Goal: Book appointment/travel/reservation

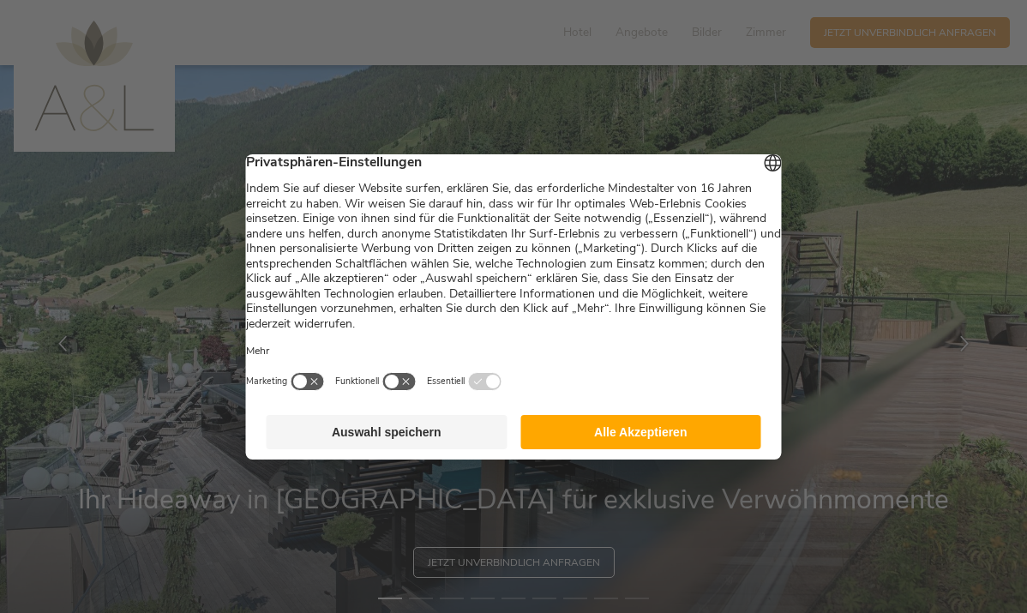
click at [658, 446] on button "Alle Akzeptieren" at bounding box center [640, 432] width 241 height 34
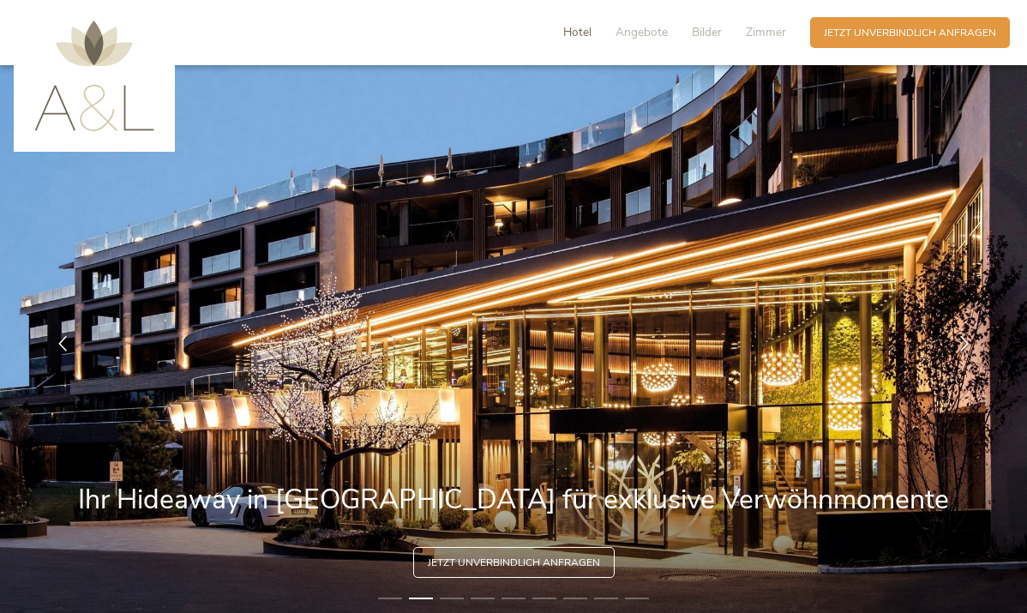
click at [580, 34] on span "Hotel" at bounding box center [577, 32] width 28 height 16
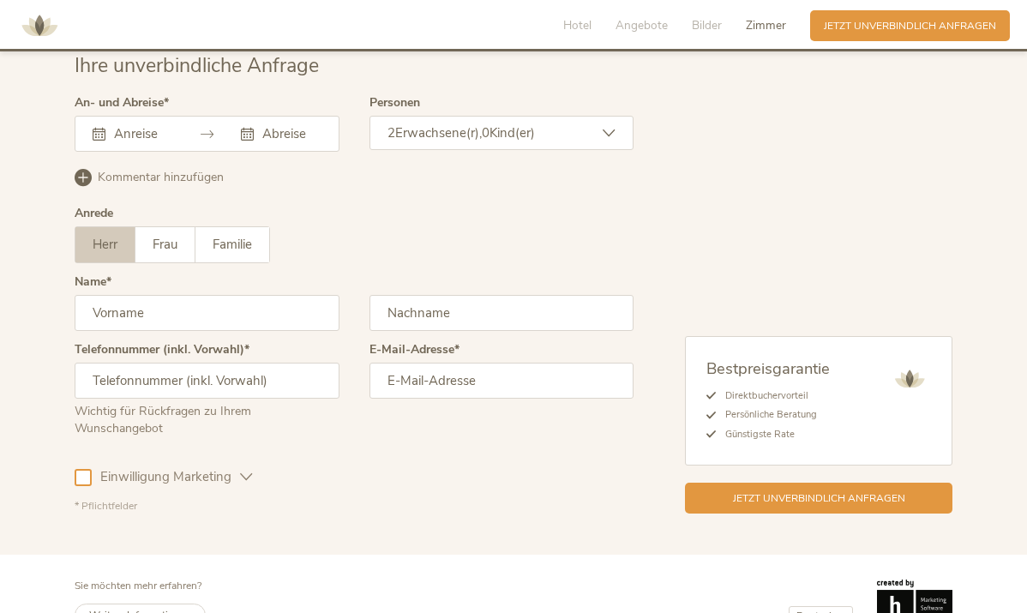
scroll to position [4273, 0]
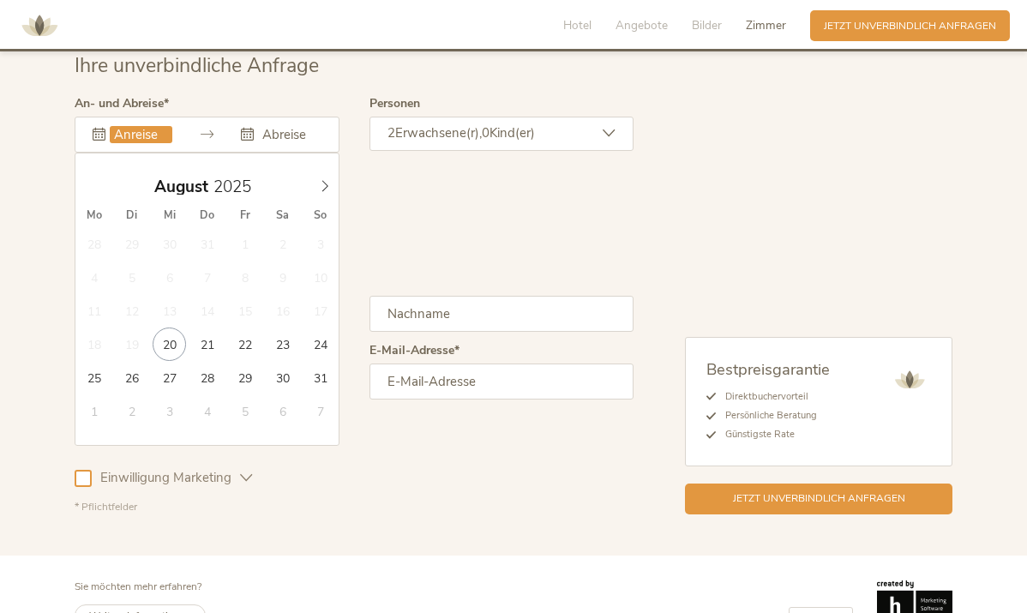
click at [133, 126] on input "text" at bounding box center [141, 134] width 63 height 17
type input "[DATE]"
click at [328, 180] on icon at bounding box center [325, 186] width 12 height 12
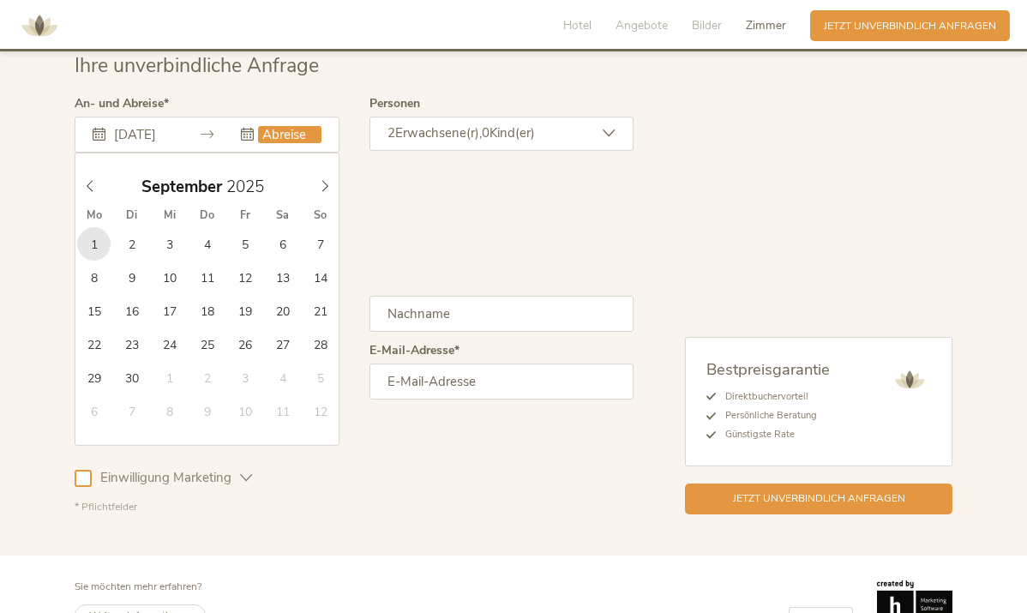
type input "[DATE]"
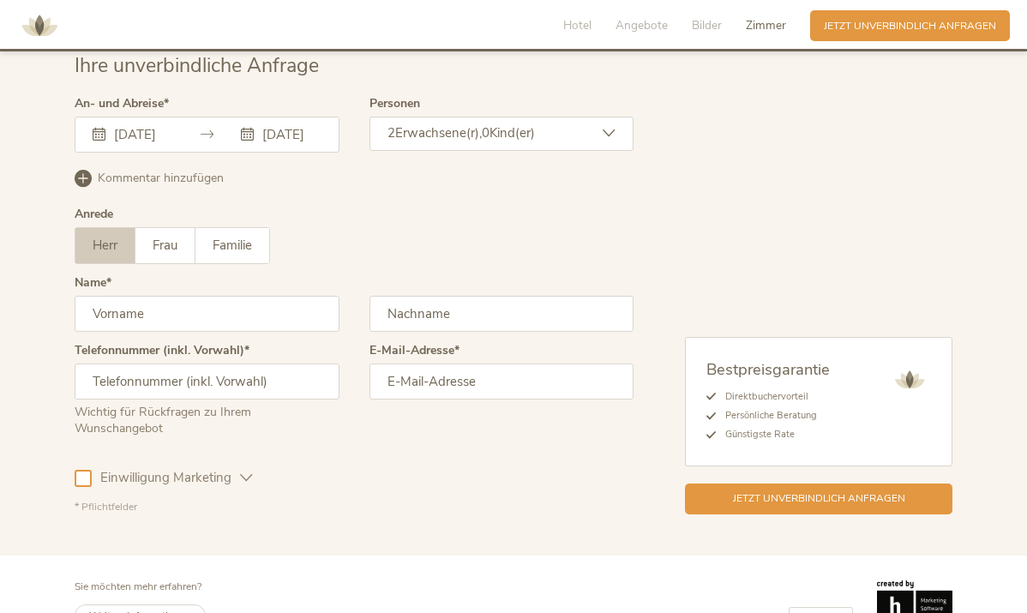
click at [613, 127] on icon at bounding box center [609, 133] width 13 height 13
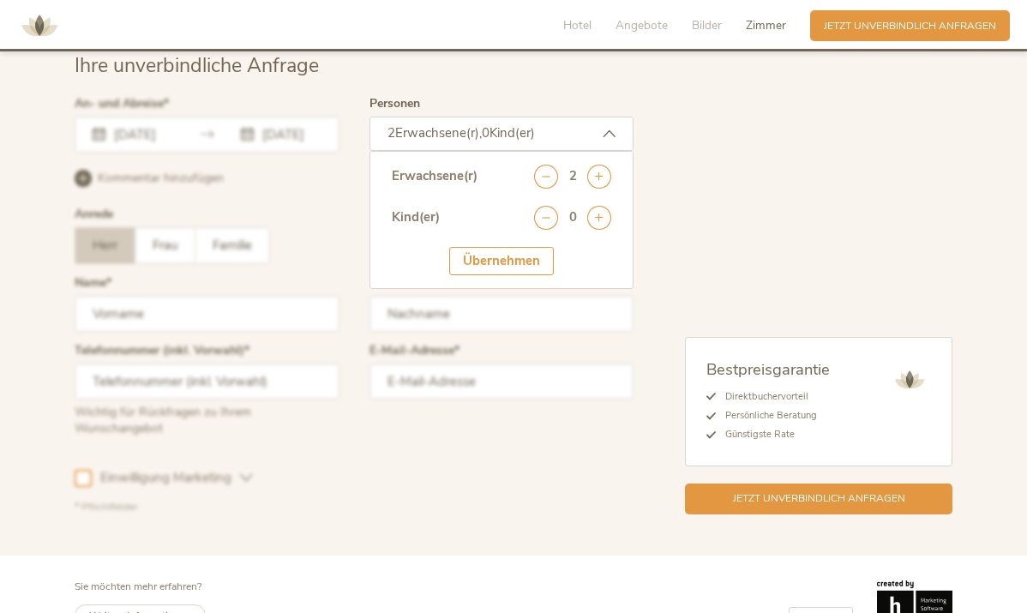
click at [191, 165] on div at bounding box center [354, 305] width 568 height 425
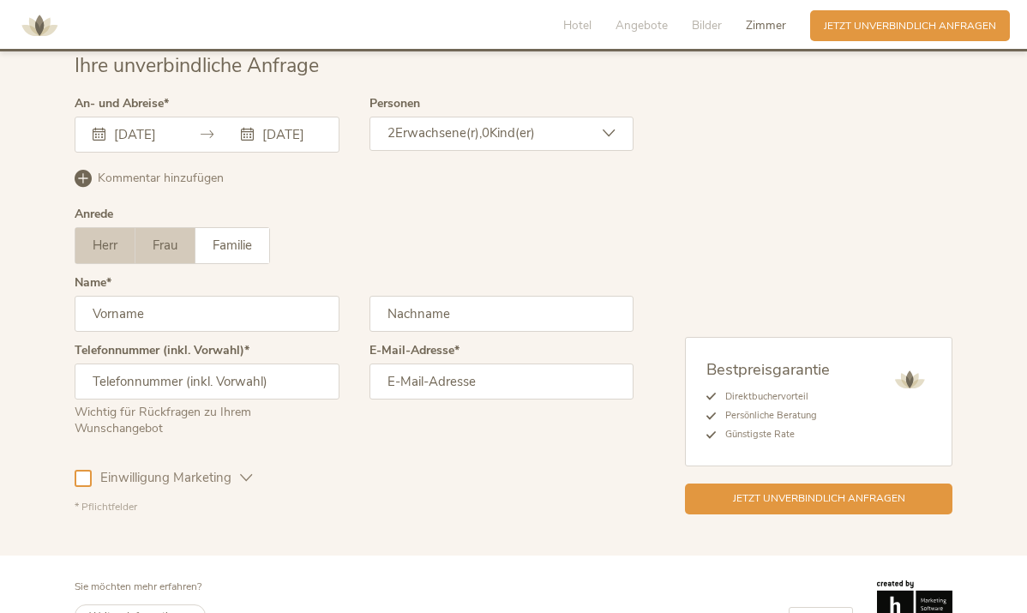
click at [170, 237] on span "Frau" at bounding box center [165, 245] width 25 height 17
click at [310, 296] on input "text" at bounding box center [207, 314] width 265 height 36
type input "Birgit"
type input "Seifarth"
type input "[EMAIL_ADDRESS][DOMAIN_NAME]"
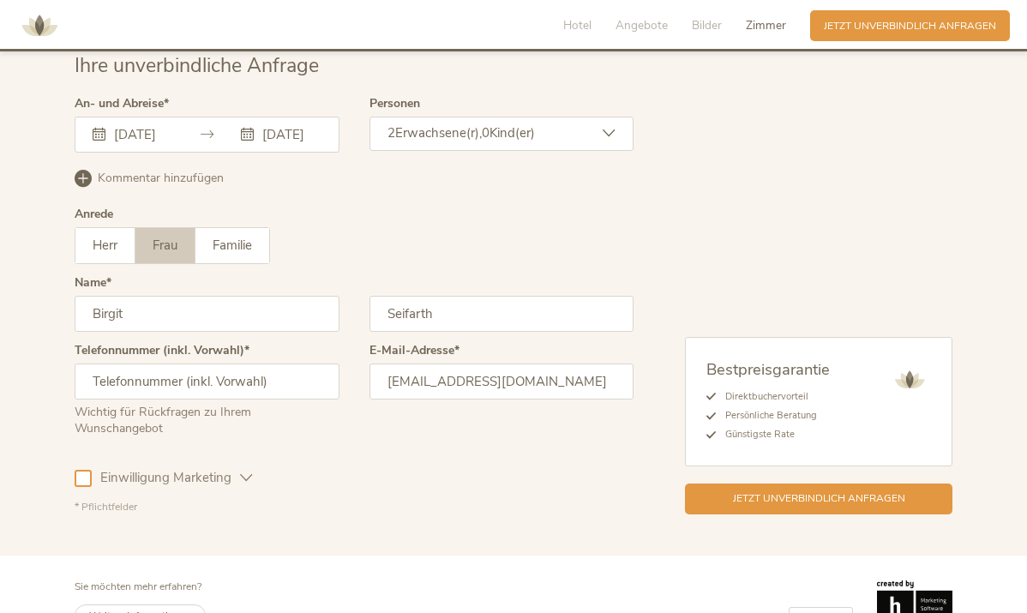
click at [81, 470] on div at bounding box center [83, 478] width 17 height 17
click at [808, 490] on span "Jetzt unverbindlich anfragen" at bounding box center [819, 497] width 172 height 15
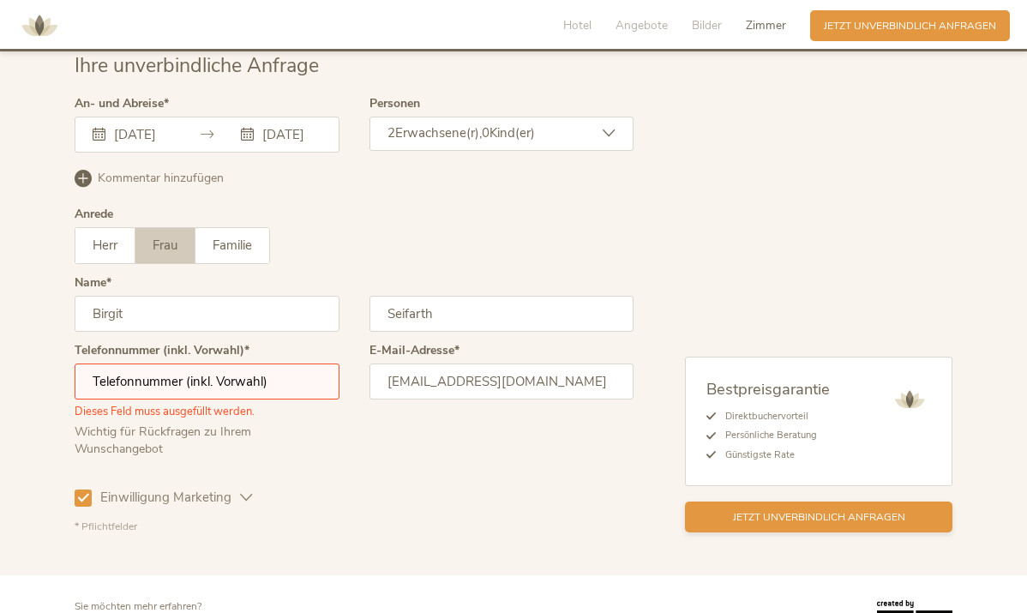
scroll to position [4293, 0]
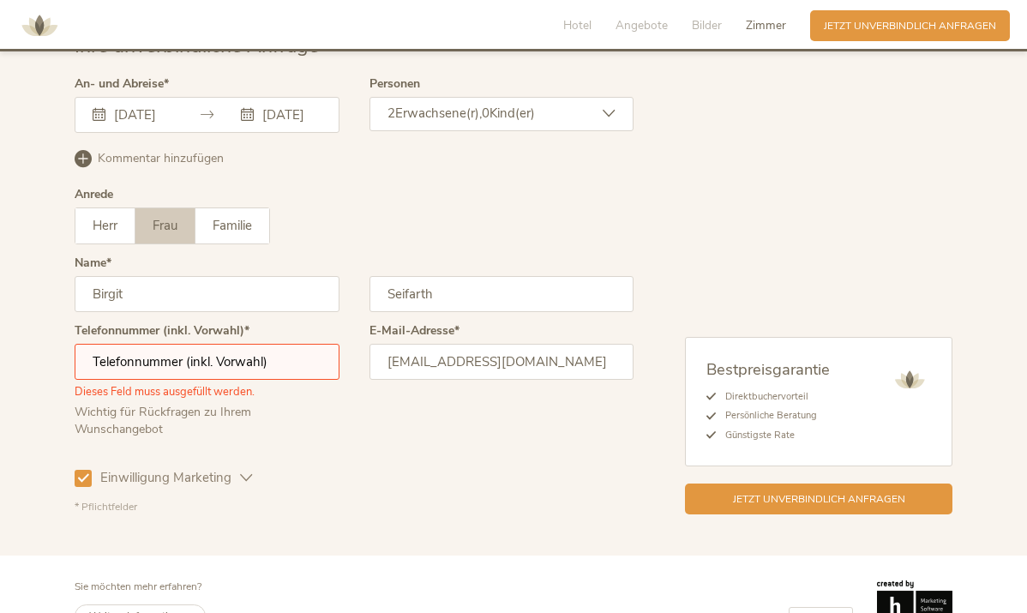
click at [128, 344] on input "text" at bounding box center [207, 362] width 265 height 36
type input "00491726059882"
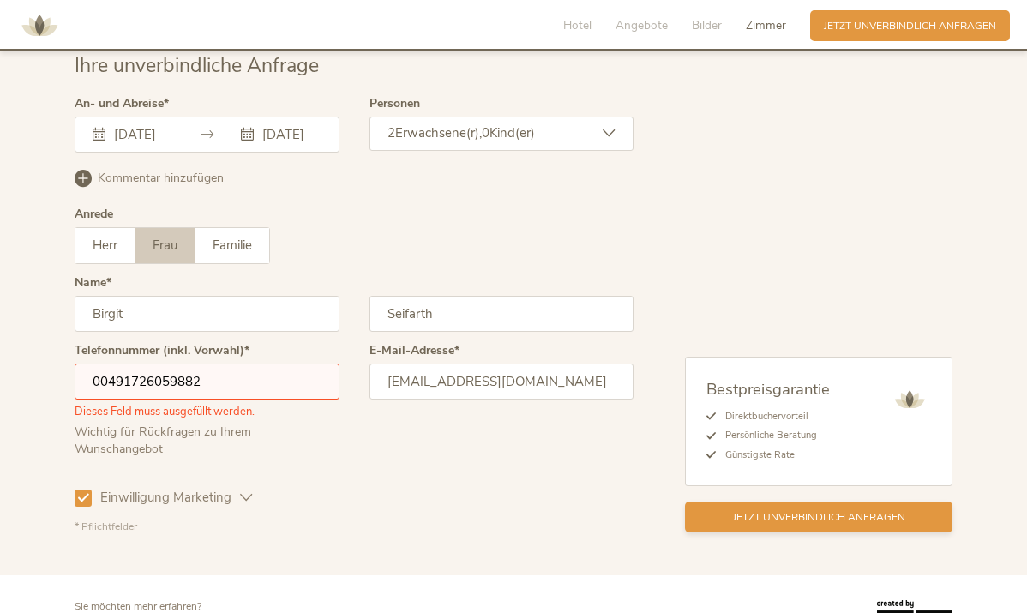
click at [806, 510] on span "Jetzt unverbindlich anfragen" at bounding box center [819, 517] width 172 height 15
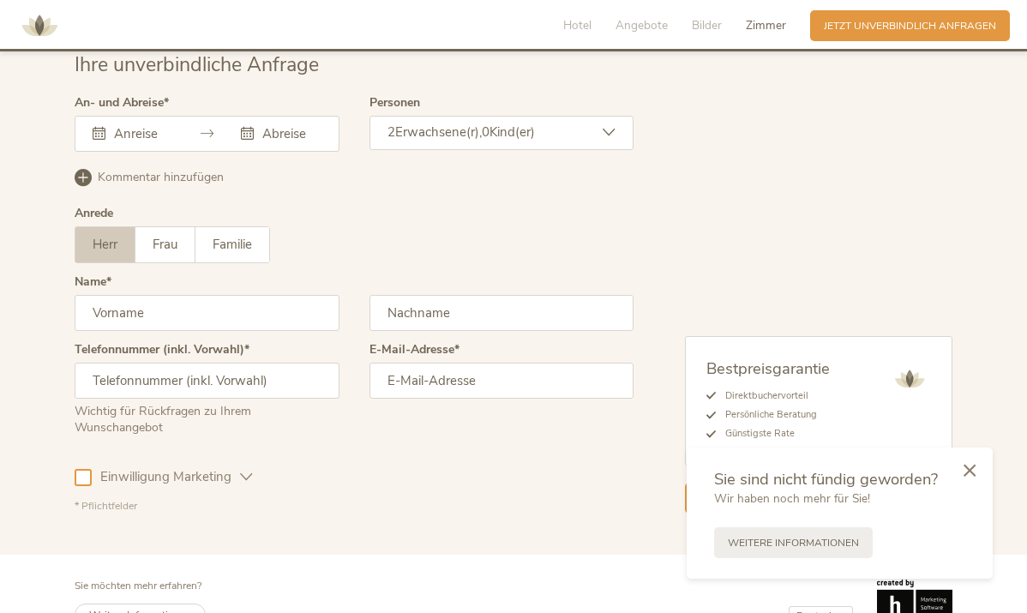
scroll to position [4273, 0]
click at [971, 467] on icon at bounding box center [970, 468] width 12 height 13
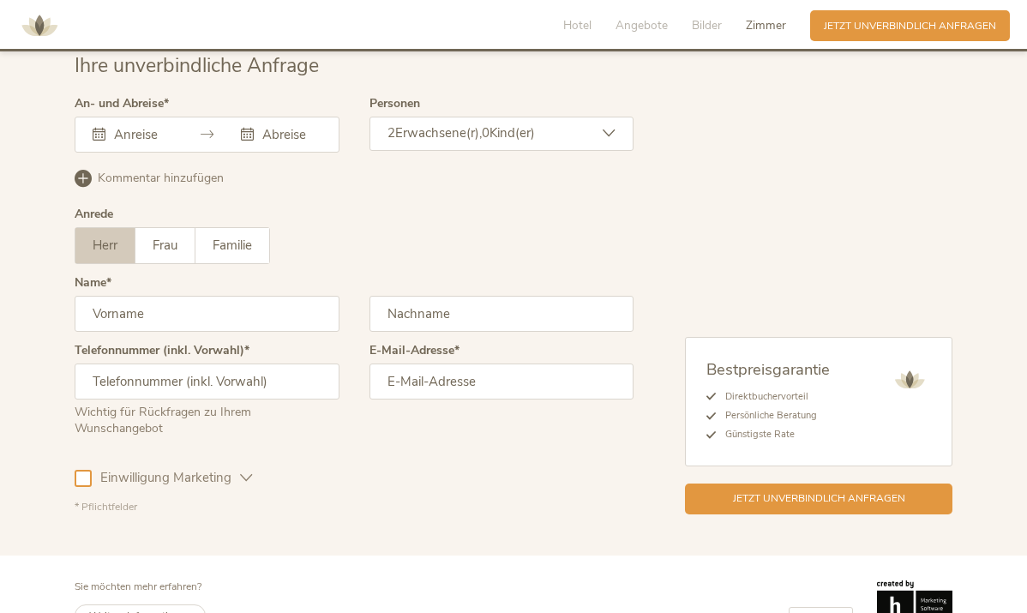
click at [575, 612] on span "Impressum" at bounding box center [570, 620] width 45 height 13
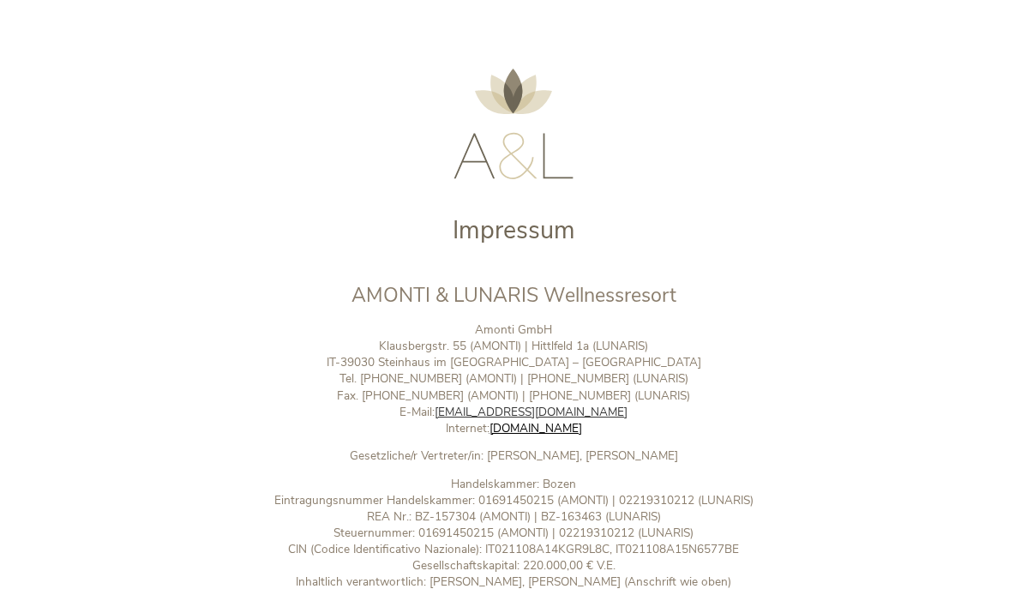
click at [523, 406] on link "info@wellnessresort.it" at bounding box center [531, 412] width 193 height 16
